Goal: Find specific page/section: Find specific page/section

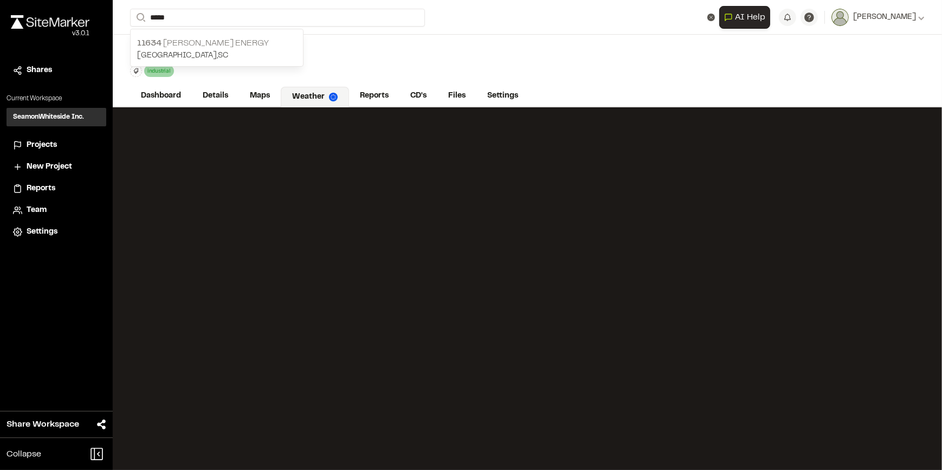
type input "*****"
click at [229, 46] on p "11634 [PERSON_NAME] Energy" at bounding box center [216, 43] width 159 height 13
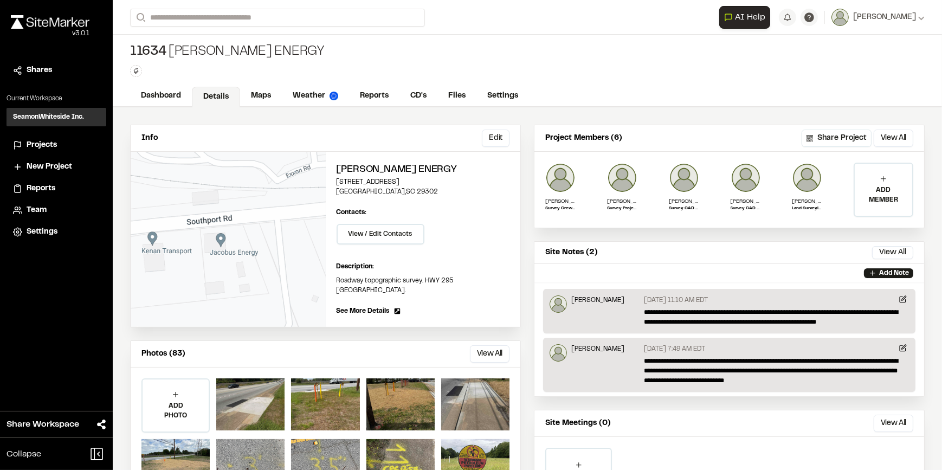
click at [210, 395] on div "ADD PHOTO Add Project Photo Click to upload photos or drag and drop Save Cancel" at bounding box center [326, 434] width 390 height 134
click at [246, 395] on div at bounding box center [250, 404] width 68 height 52
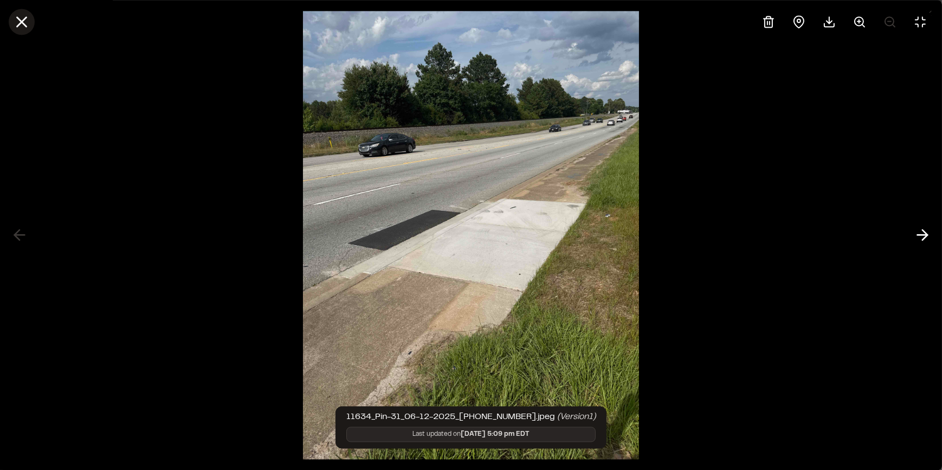
click at [24, 17] on icon at bounding box center [21, 21] width 18 height 18
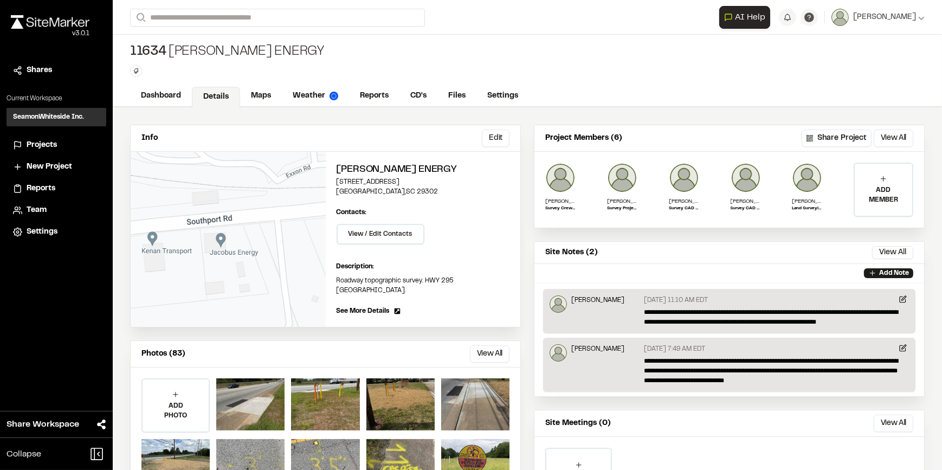
scroll to position [49, 0]
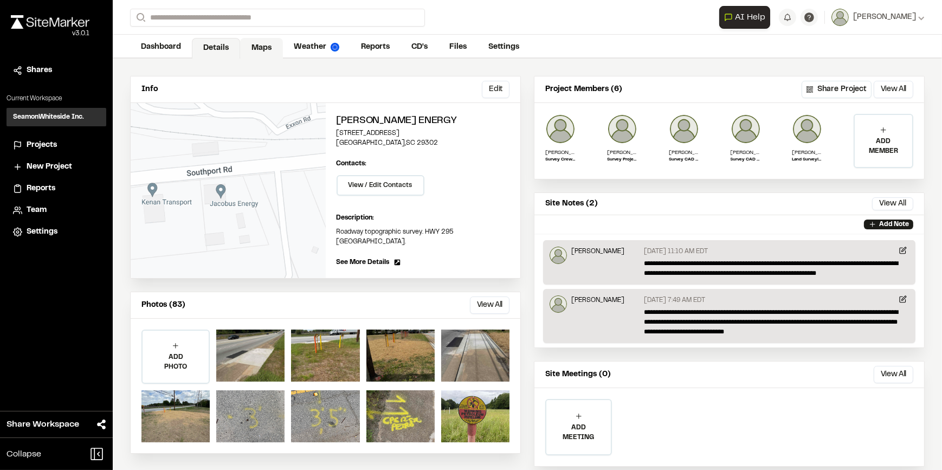
click at [262, 48] on link "Maps" at bounding box center [261, 48] width 43 height 21
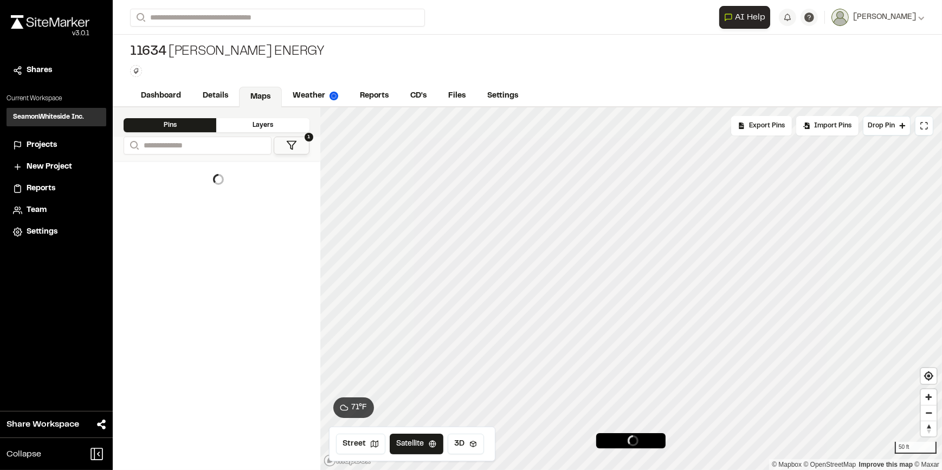
click at [304, 142] on button "1" at bounding box center [291, 146] width 35 height 18
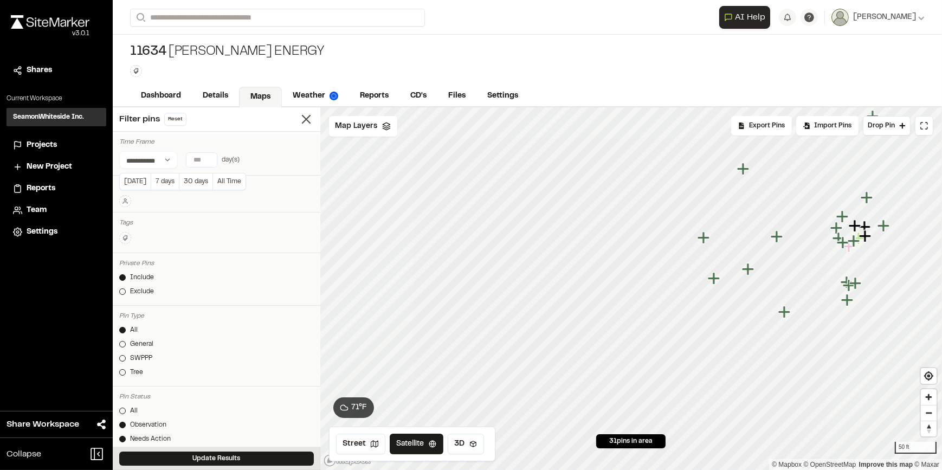
click at [203, 158] on input "number" at bounding box center [201, 160] width 30 height 14
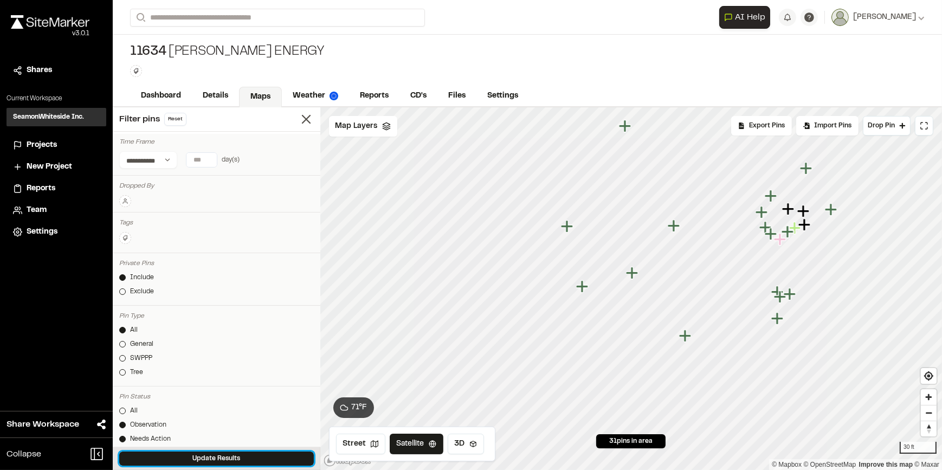
click at [238, 456] on button "Update Results" at bounding box center [216, 458] width 194 height 14
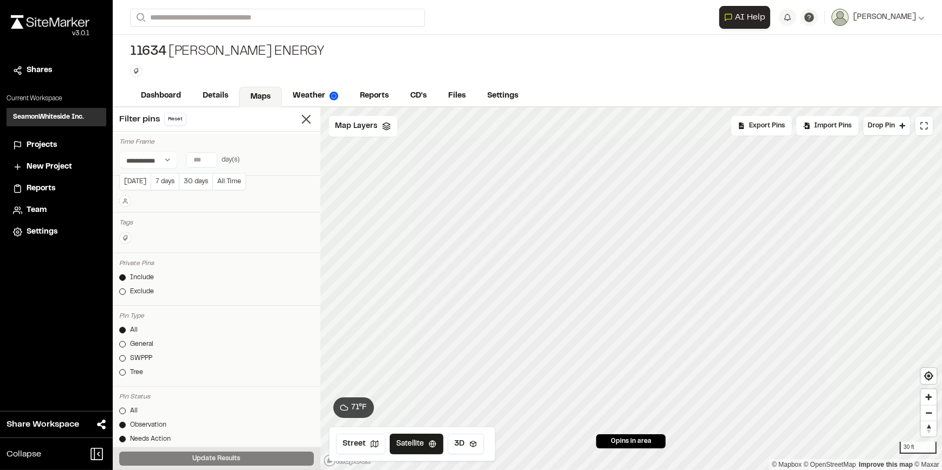
click at [203, 157] on input "**" at bounding box center [201, 160] width 30 height 14
type input "*"
click at [216, 462] on button "Update Results" at bounding box center [216, 458] width 194 height 14
click at [200, 156] on input "**" at bounding box center [201, 160] width 30 height 14
type input "*"
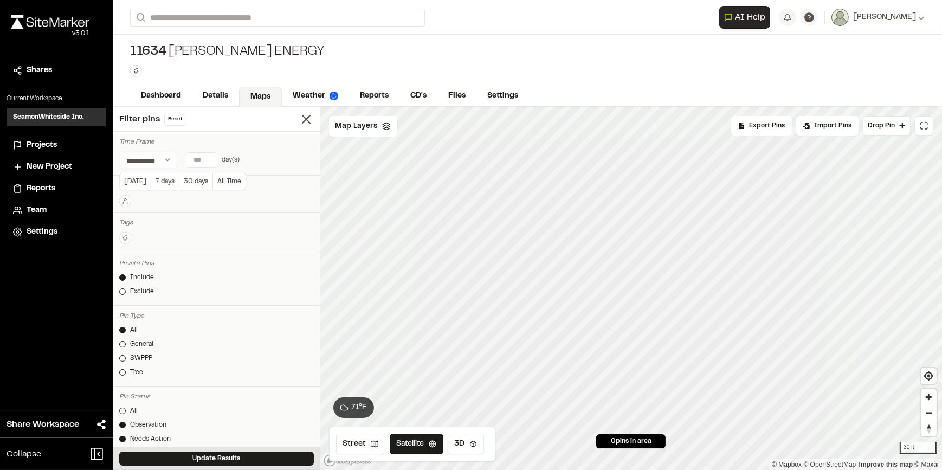
type input "***"
click at [194, 458] on button "Update Results" at bounding box center [216, 458] width 194 height 14
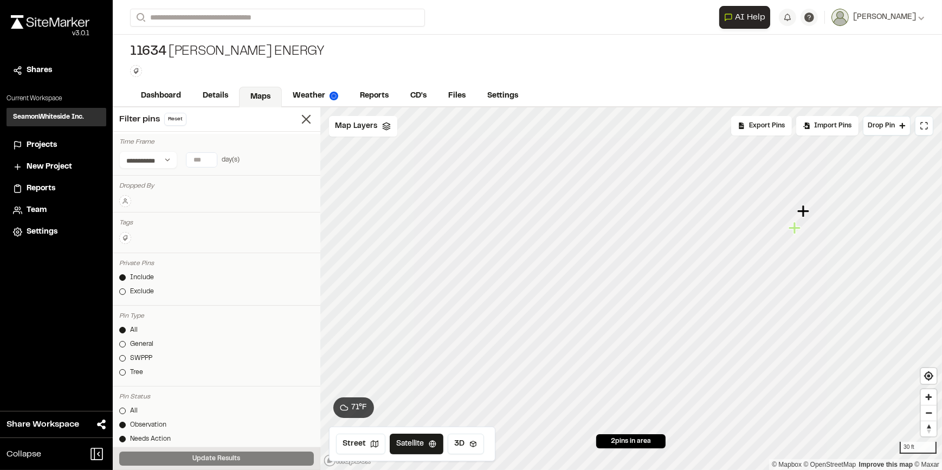
click at [791, 228] on icon "Map marker" at bounding box center [794, 228] width 12 height 12
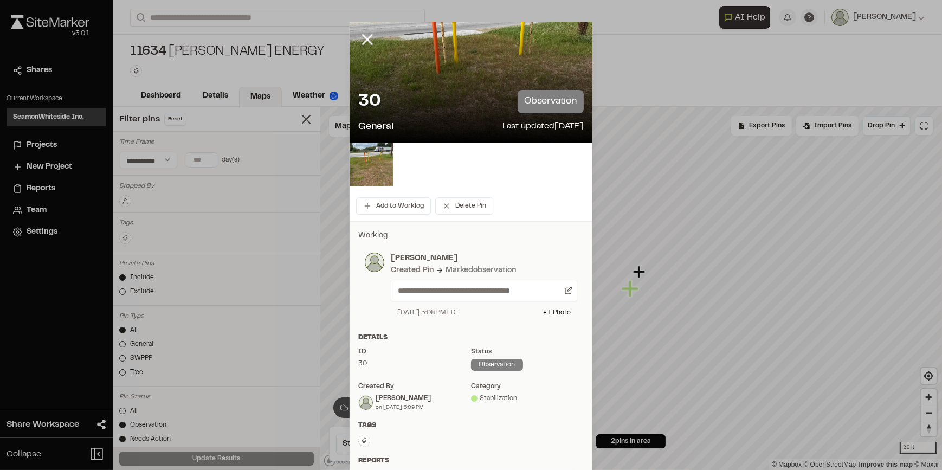
click at [431, 80] on div at bounding box center [470, 82] width 243 height 121
click at [476, 92] on div "30 observation" at bounding box center [470, 101] width 225 height 23
click at [373, 163] on img at bounding box center [370, 164] width 43 height 43
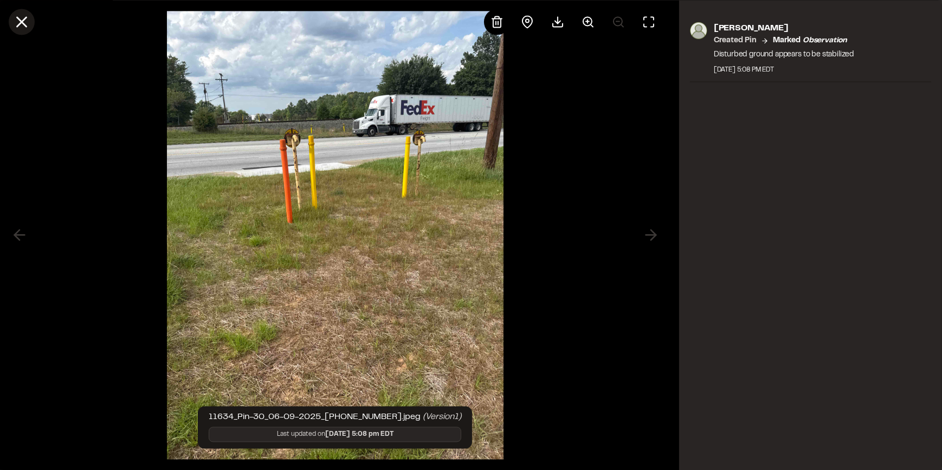
click at [24, 24] on line at bounding box center [21, 21] width 9 height 9
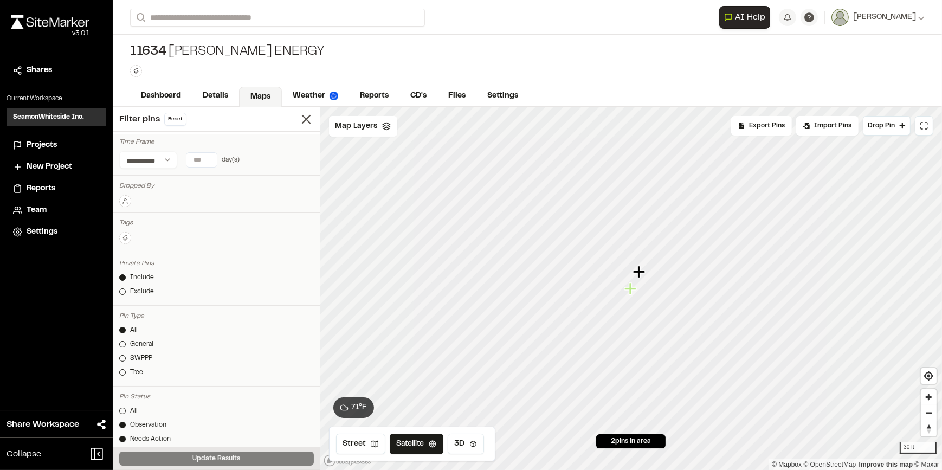
click at [637, 269] on icon "Map marker" at bounding box center [639, 272] width 14 height 14
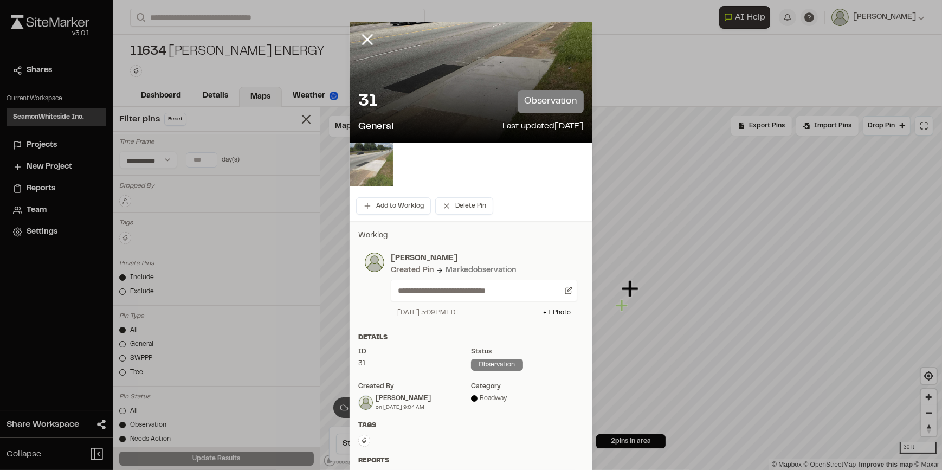
click at [372, 163] on img at bounding box center [370, 164] width 43 height 43
